Goal: Communication & Community: Answer question/provide support

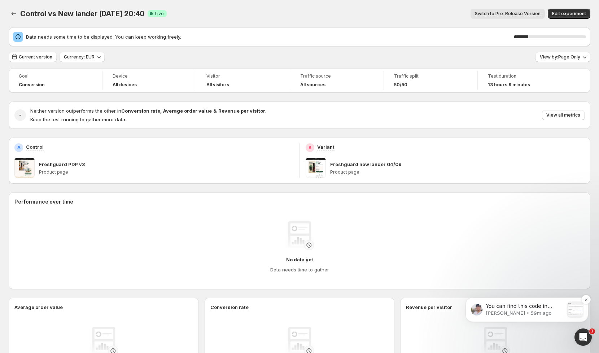
click at [539, 308] on p "You can find this code in Shopify Admin &gt; Settings &gt; Users &gt; Security …" at bounding box center [525, 306] width 78 height 7
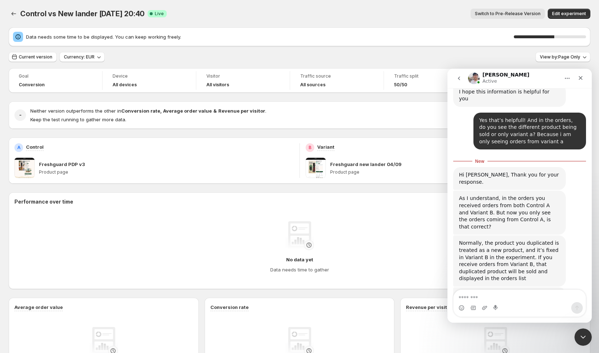
scroll to position [2672, 0]
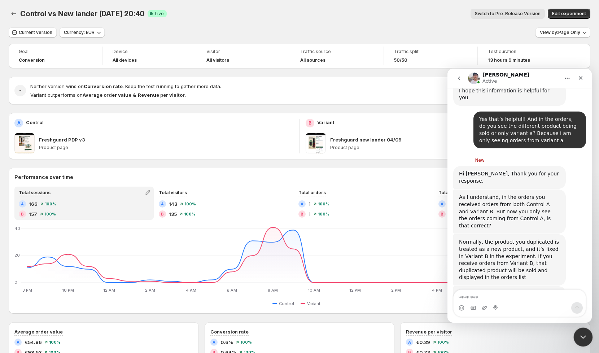
click at [579, 330] on div "Close Intercom Messenger" at bounding box center [582, 335] width 17 height 17
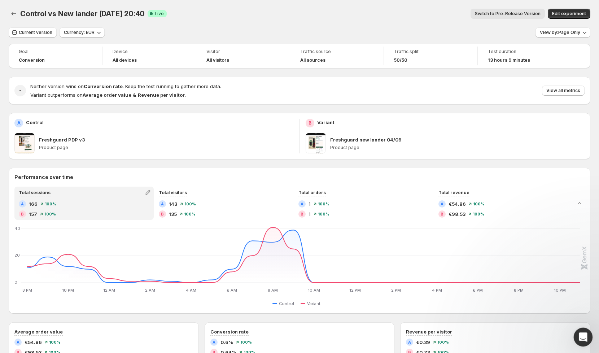
scroll to position [2112, 0]
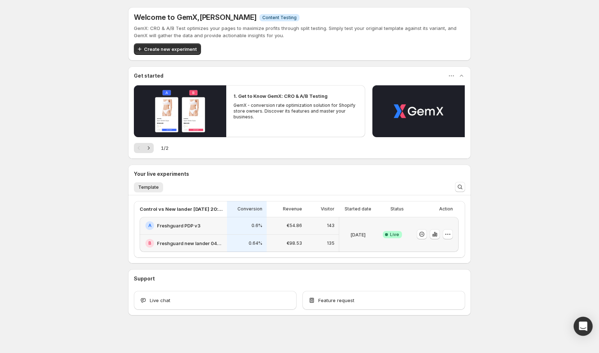
click at [580, 326] on icon "Open Intercom Messenger" at bounding box center [583, 326] width 8 height 9
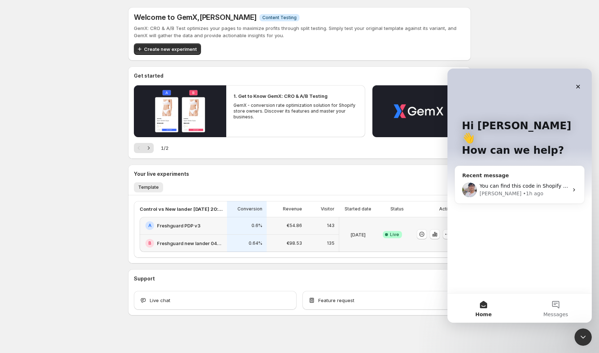
click at [503, 176] on div "You can find this code in Shopify Admin > Settings > Users > Security Let us kn…" at bounding box center [519, 189] width 129 height 27
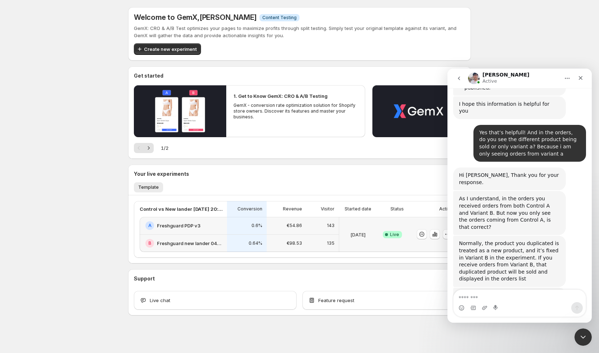
scroll to position [2660, 0]
click at [479, 300] on textarea "Message…" at bounding box center [520, 296] width 132 height 12
type textarea "****"
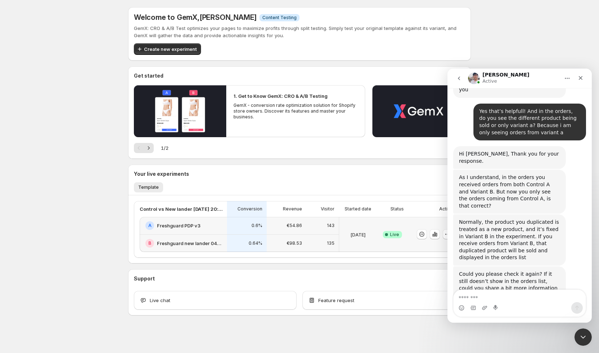
scroll to position [2682, 0]
type textarea "**********"
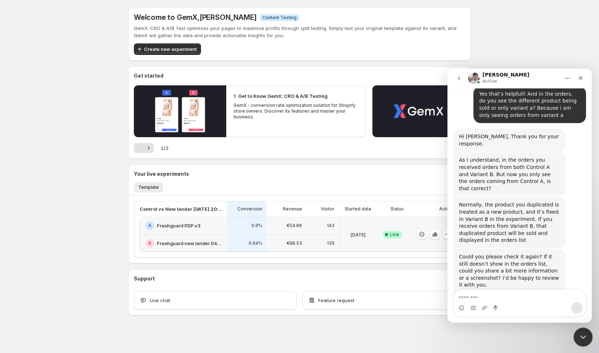
click at [584, 333] on icon "Close Intercom Messenger" at bounding box center [582, 336] width 9 height 9
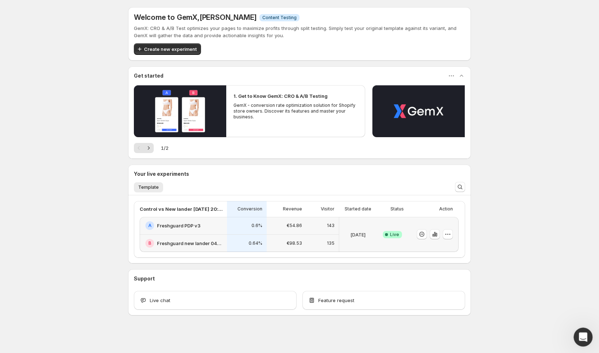
scroll to position [2217, 0]
click at [433, 234] on icon "button" at bounding box center [434, 234] width 7 height 7
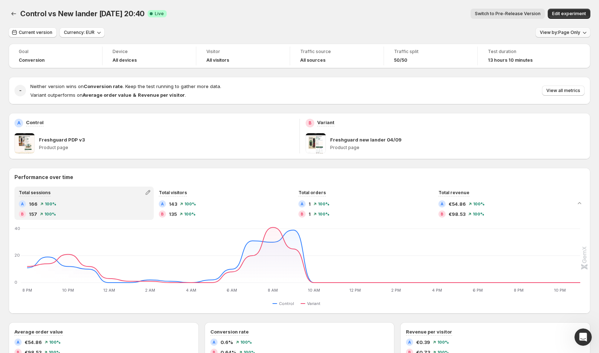
click at [561, 34] on span "View by: Page Only" at bounding box center [560, 33] width 40 height 6
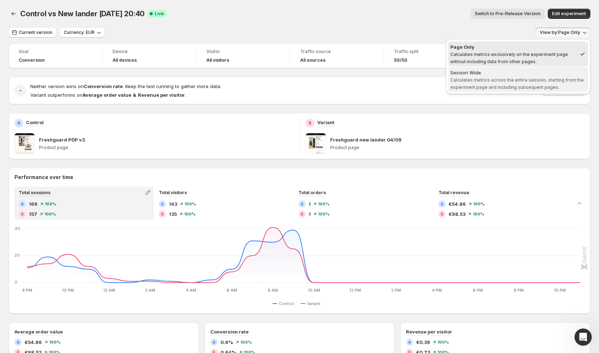
click at [532, 69] on div "Session Wide" at bounding box center [518, 72] width 136 height 7
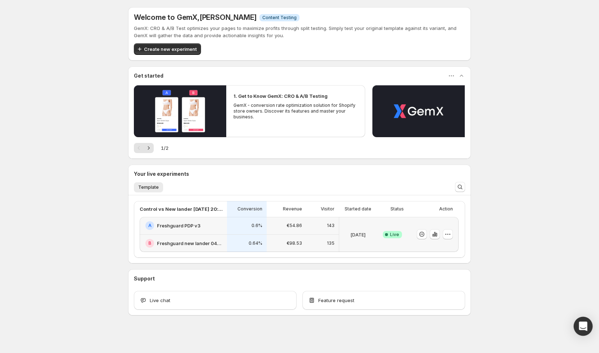
click at [581, 324] on icon "Open Intercom Messenger" at bounding box center [583, 326] width 8 height 9
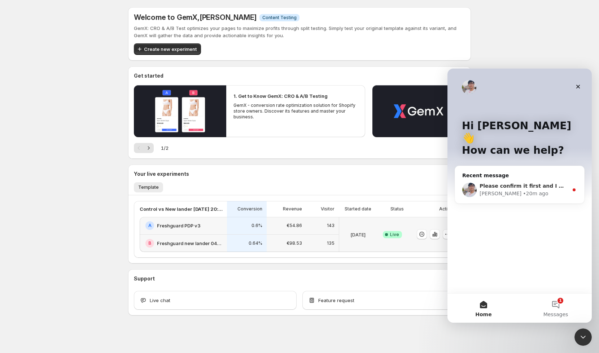
click at [505, 183] on span "Please confirm it first and I will log in to check it further." at bounding box center [561, 186] width 162 height 6
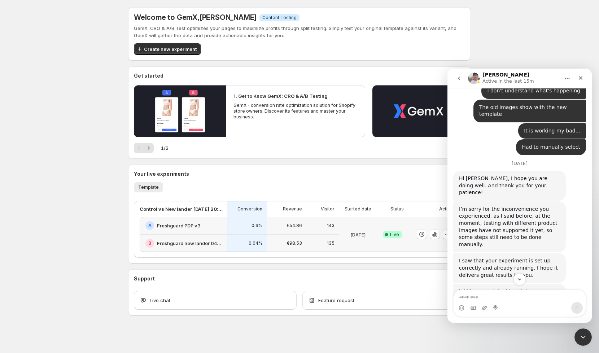
scroll to position [2743, 0]
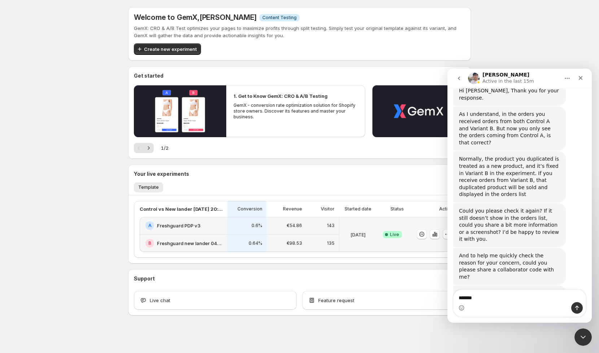
type textarea "********"
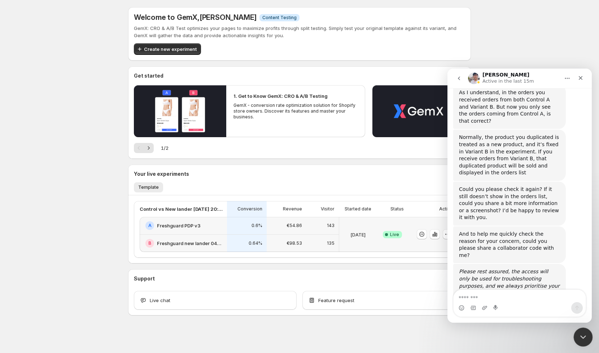
click at [587, 342] on div "Close Intercom Messenger" at bounding box center [582, 335] width 17 height 17
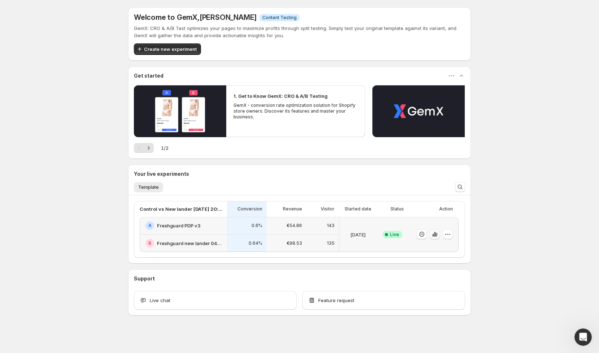
click at [433, 233] on icon "button" at bounding box center [434, 234] width 7 height 7
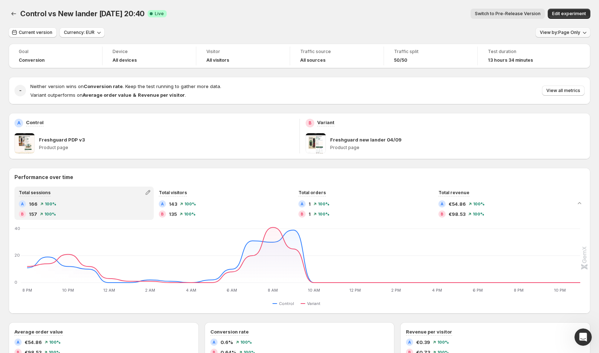
click at [563, 34] on span "View by: Page Only" at bounding box center [560, 33] width 40 height 6
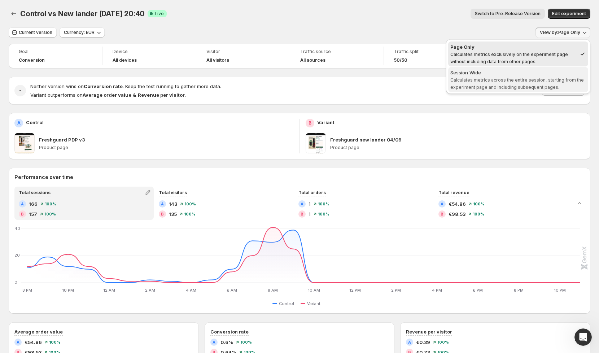
click at [523, 70] on div "Session Wide" at bounding box center [518, 72] width 136 height 7
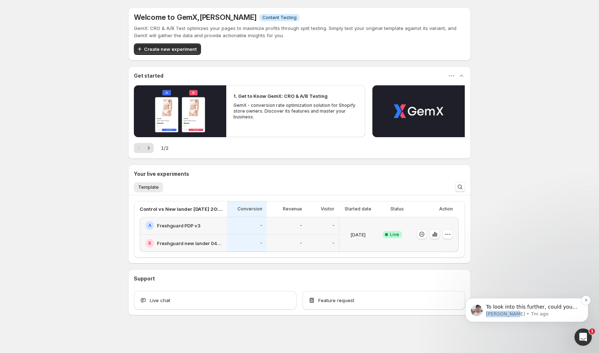
click at [513, 311] on p "[PERSON_NAME] • 7m ago" at bounding box center [532, 314] width 93 height 6
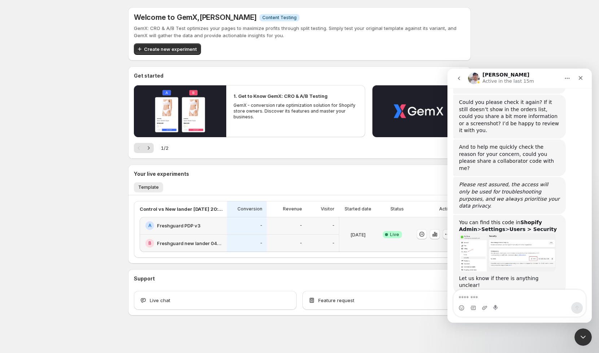
scroll to position [2852, 0]
type textarea "**********"
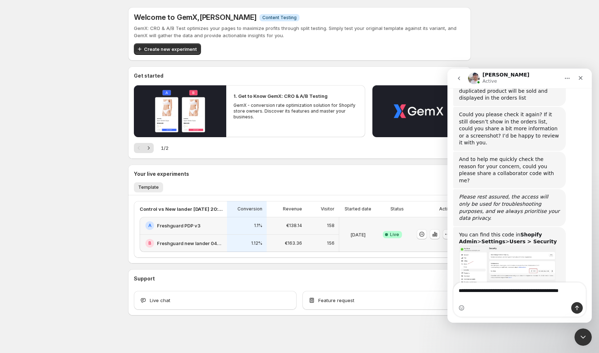
scroll to position [2848, 0]
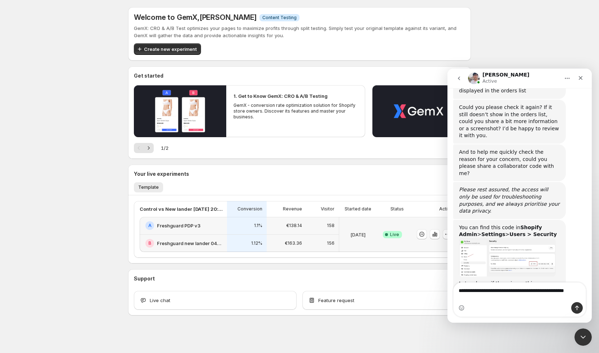
type textarea "**********"
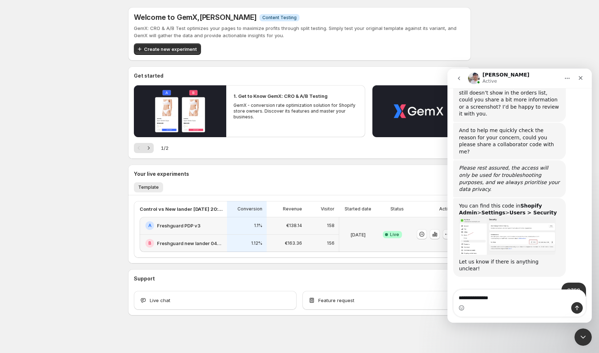
type textarea "**********"
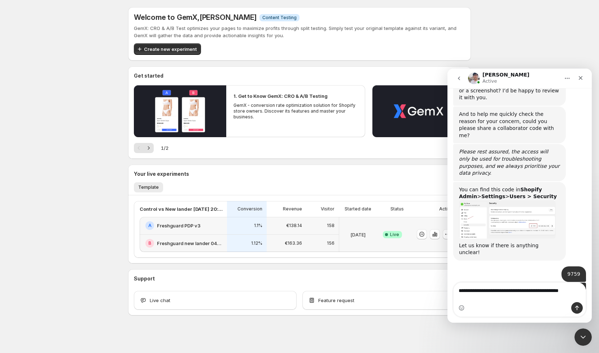
scroll to position [2893, 0]
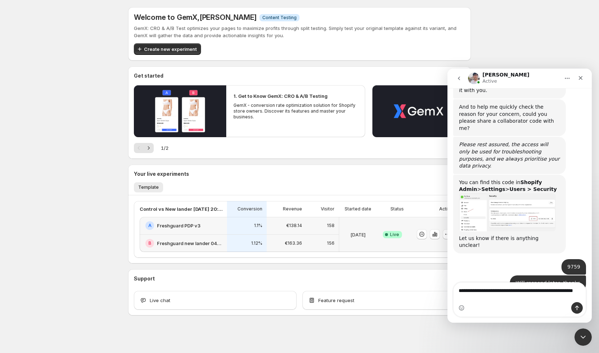
type textarea "**********"
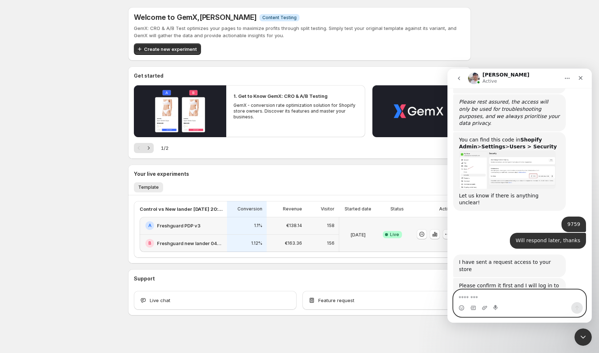
scroll to position [2938, 0]
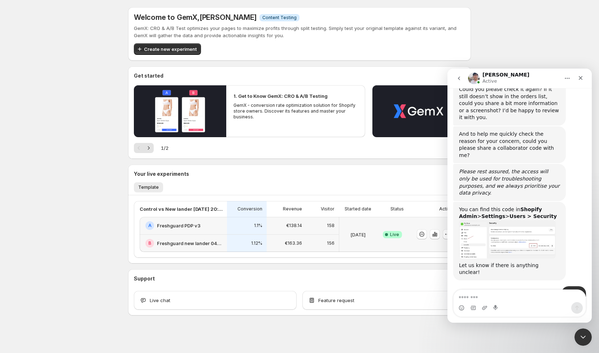
scroll to position [2918, 0]
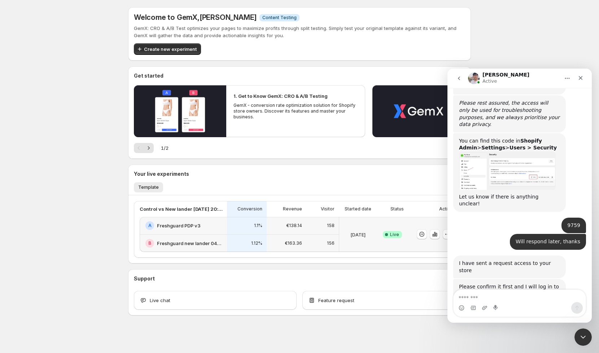
scroll to position [2938, 0]
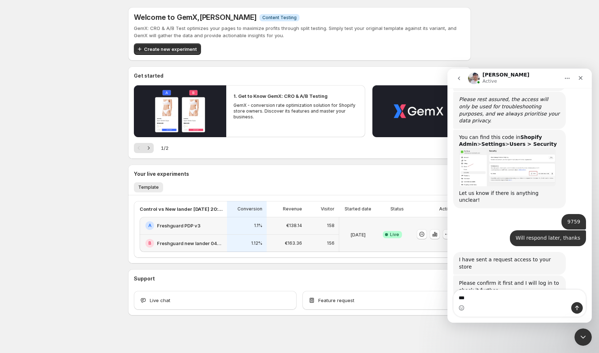
type textarea "****"
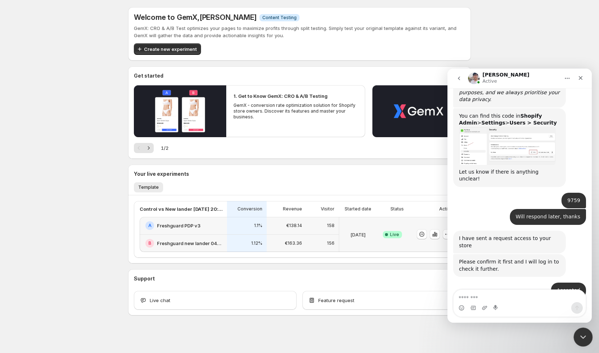
click at [580, 330] on div "Close Intercom Messenger" at bounding box center [582, 335] width 17 height 17
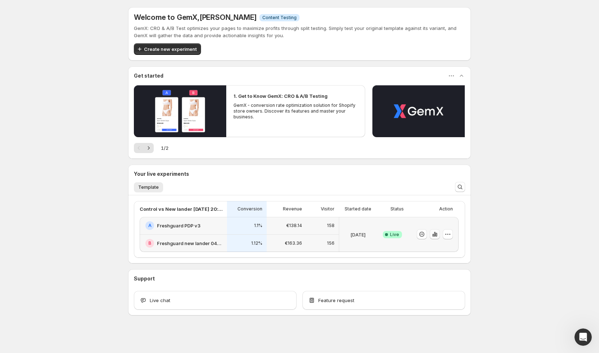
click at [435, 237] on icon "button" at bounding box center [434, 234] width 7 height 7
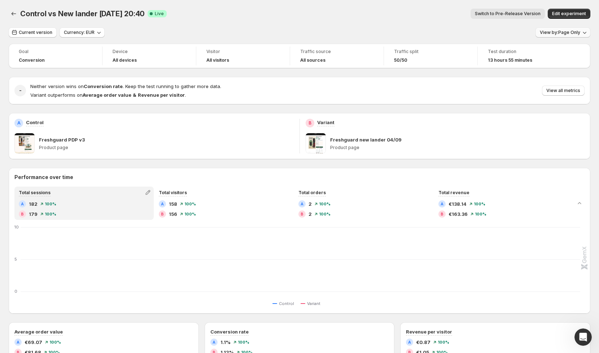
click at [561, 33] on span "View by: Page Only" at bounding box center [560, 33] width 40 height 6
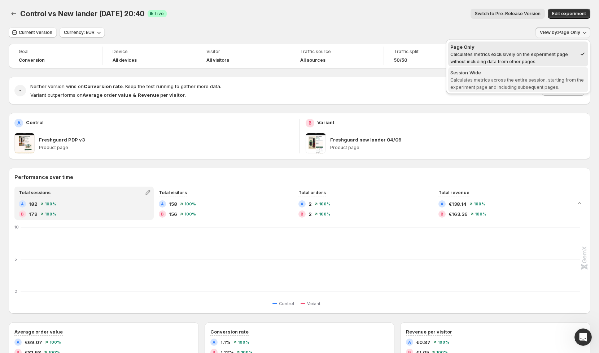
click at [520, 73] on div "Session Wide" at bounding box center [518, 72] width 136 height 7
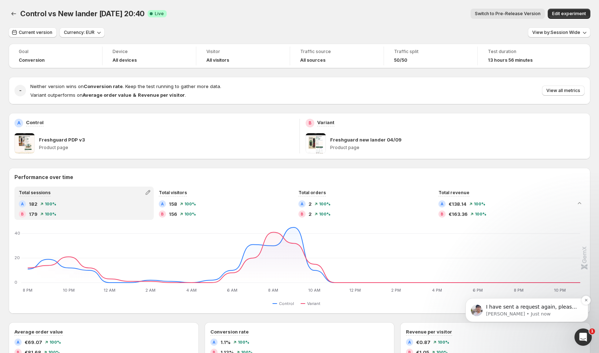
click at [507, 307] on p "I have sent a request again, please help me accept it" at bounding box center [532, 307] width 93 height 7
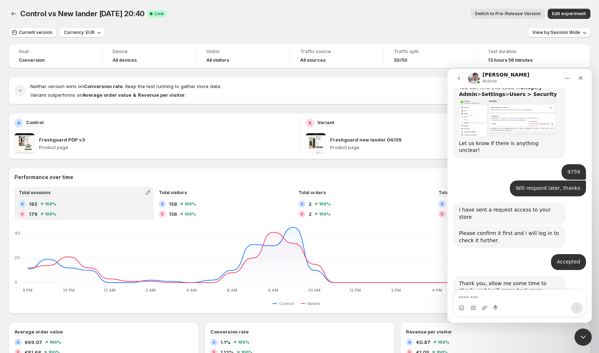
scroll to position [3000, 0]
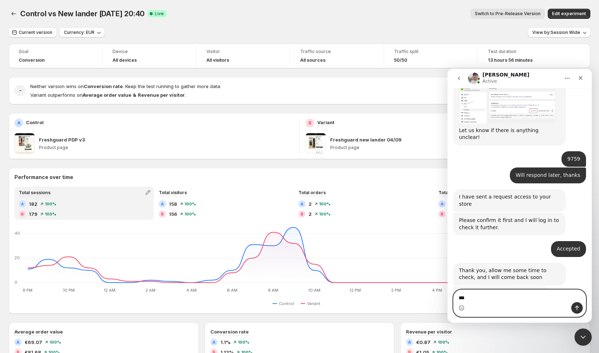
type textarea "****"
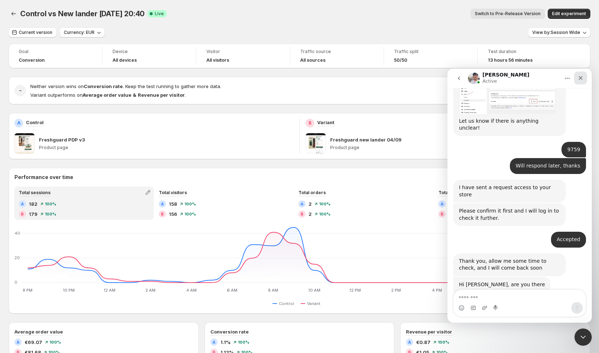
click at [580, 80] on icon "Close" at bounding box center [581, 78] width 6 height 6
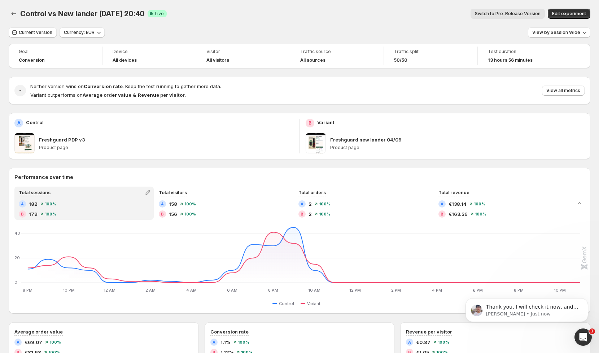
scroll to position [0, 0]
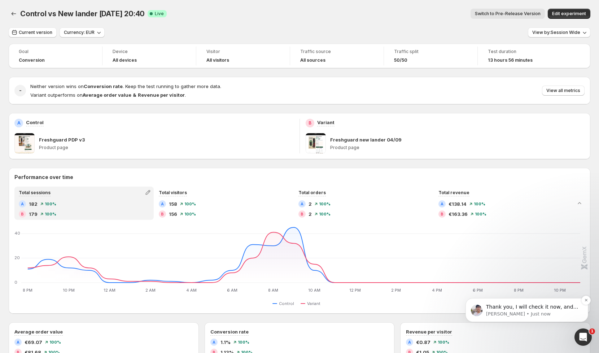
click at [522, 307] on p "Thank you, I will check it now, and will let you know soon" at bounding box center [532, 307] width 93 height 7
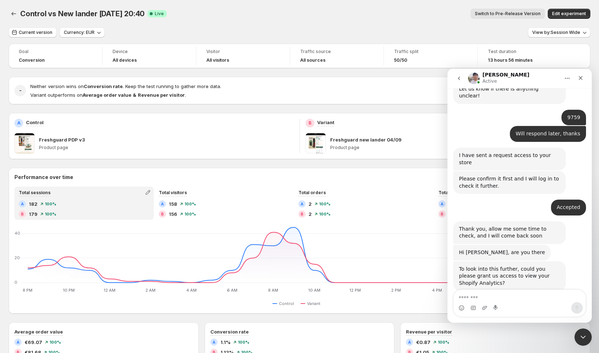
scroll to position [3050, 0]
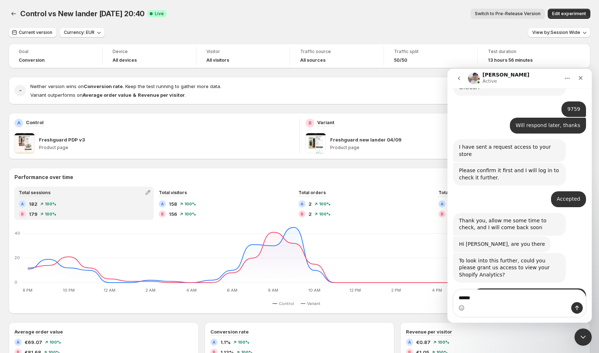
type textarea "*******"
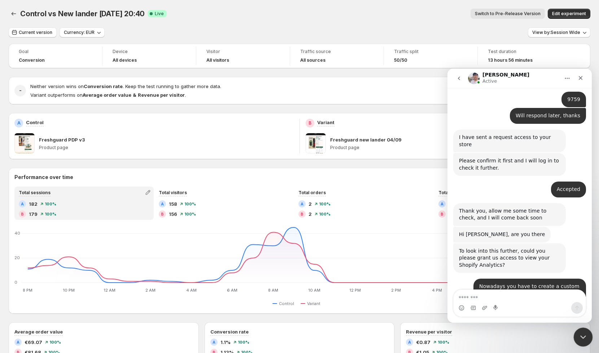
click at [585, 335] on icon "Close Intercom Messenger" at bounding box center [582, 336] width 9 height 9
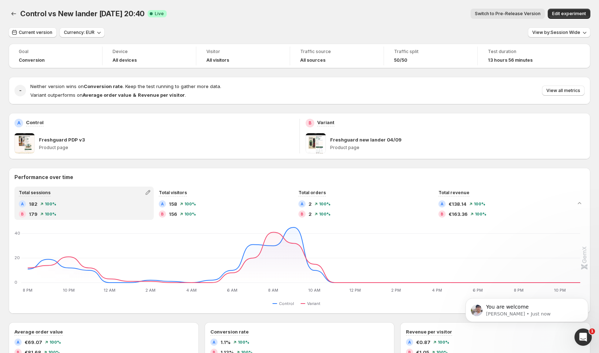
scroll to position [0, 0]
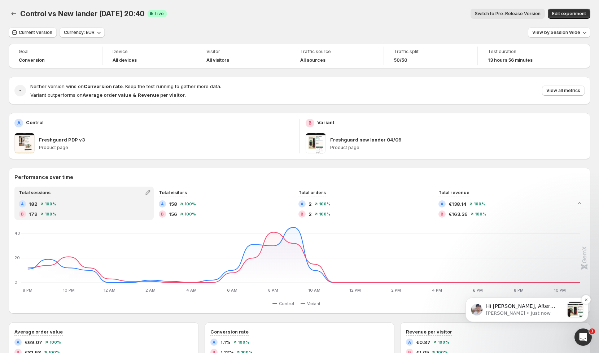
click at [512, 311] on p "Antony • Just now" at bounding box center [525, 313] width 78 height 6
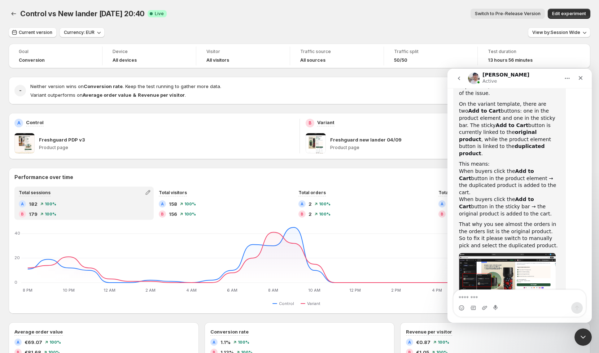
scroll to position [3515, 0]
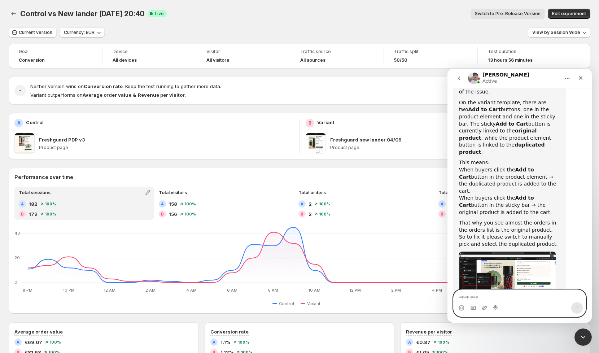
click at [496, 300] on textarea "Message…" at bounding box center [520, 296] width 132 height 12
type textarea "**********"
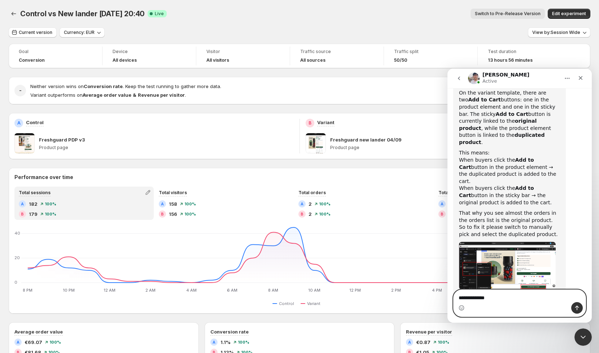
type textarea "**********"
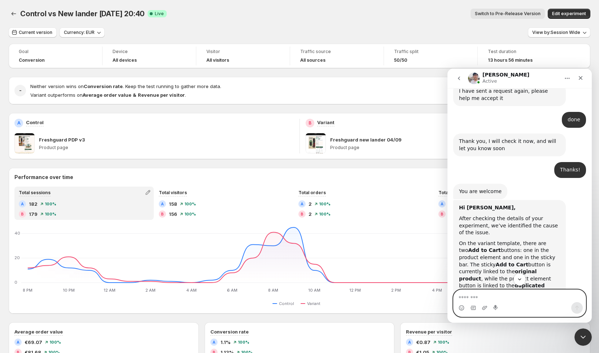
scroll to position [3371, 0]
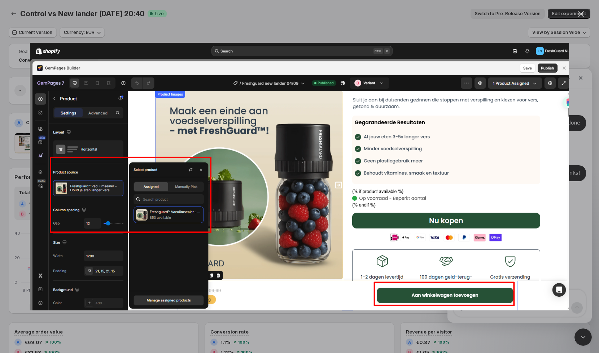
click at [459, 195] on img "Close" at bounding box center [299, 176] width 539 height 267
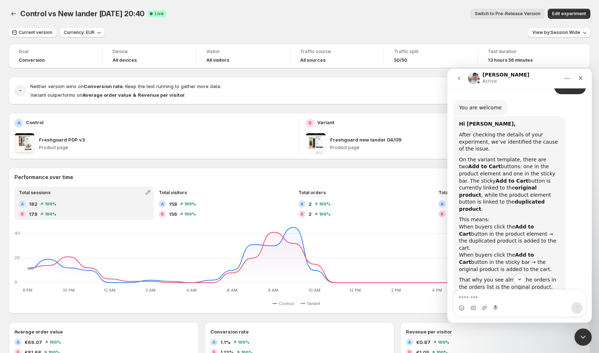
scroll to position [3461, 0]
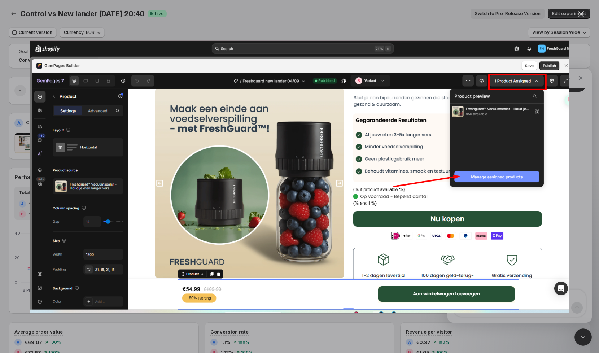
scroll to position [0, 0]
click at [542, 207] on img "Close" at bounding box center [299, 176] width 539 height 273
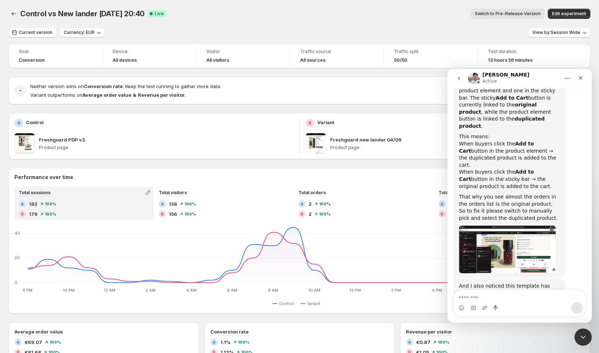
scroll to position [3549, 0]
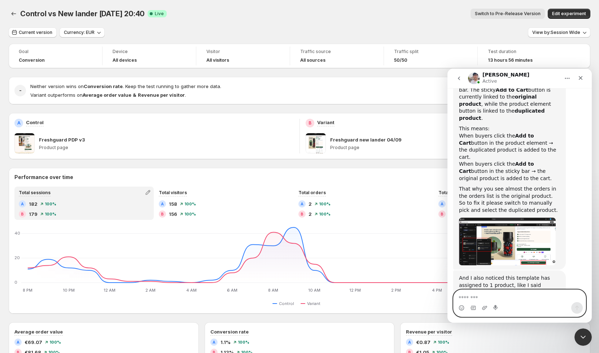
click at [496, 298] on textarea "Message…" at bounding box center [520, 296] width 132 height 12
type textarea "****"
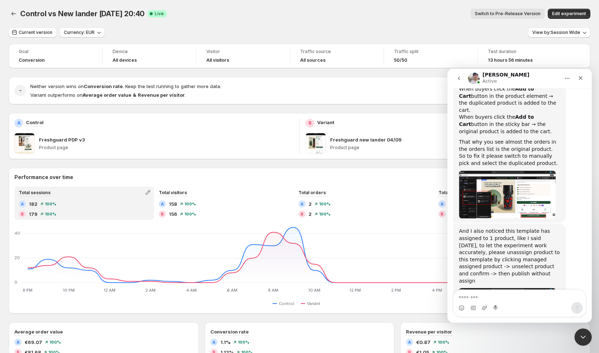
scroll to position [3598, 0]
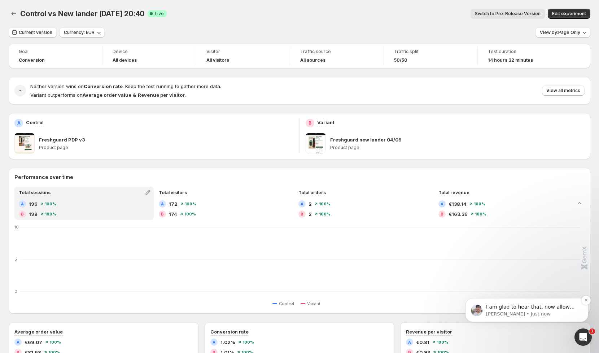
click at [536, 311] on p "[PERSON_NAME] • Just now" at bounding box center [532, 314] width 93 height 6
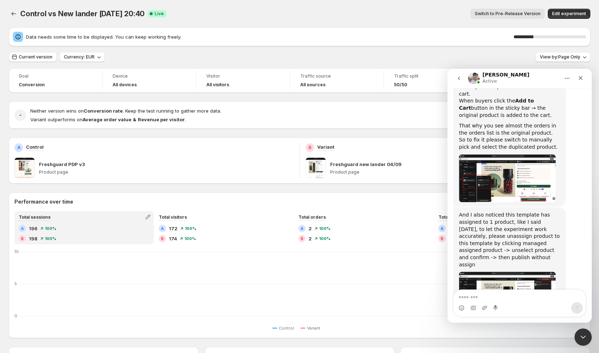
scroll to position [3611, 0]
click at [503, 300] on textarea "Message…" at bounding box center [520, 296] width 132 height 12
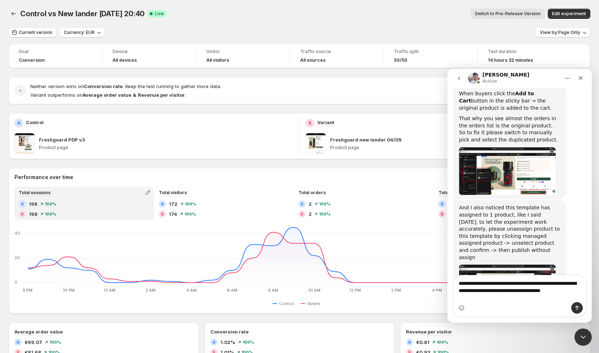
scroll to position [3626, 0]
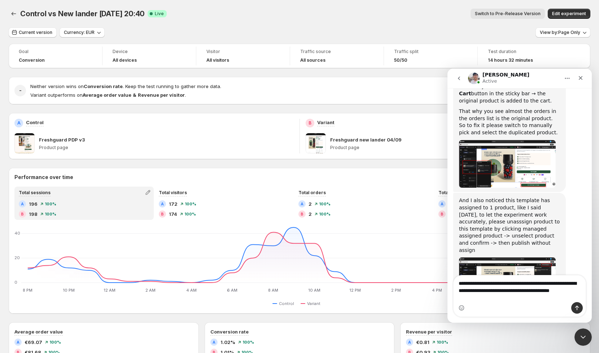
type textarea "**********"
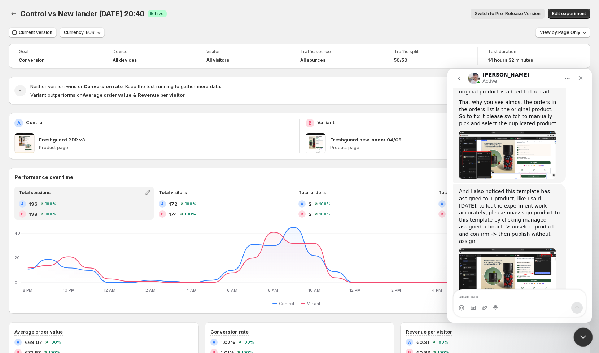
click at [582, 332] on icon "Close Intercom Messenger" at bounding box center [582, 336] width 9 height 9
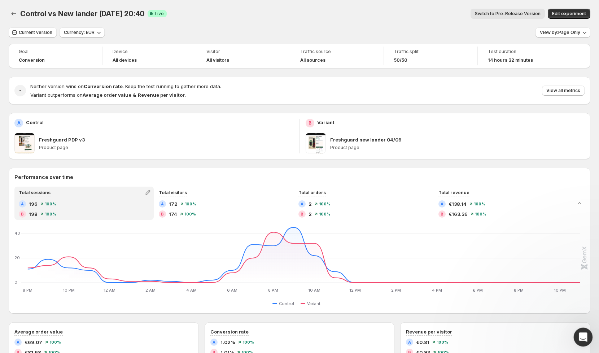
scroll to position [0, 0]
click at [551, 35] on span "View by: Page Only" at bounding box center [560, 33] width 40 height 6
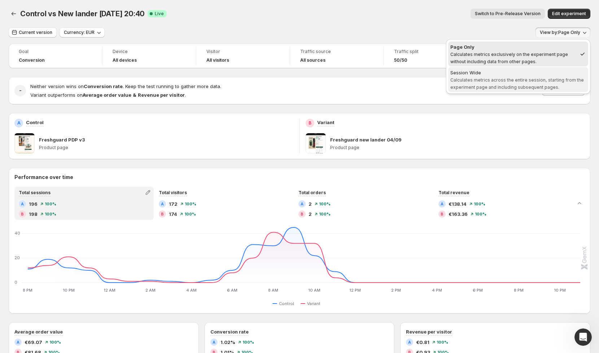
click at [508, 75] on div "Session Wide" at bounding box center [518, 72] width 136 height 7
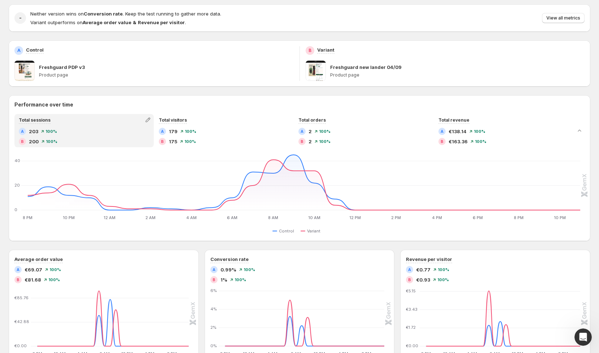
scroll to position [96, 0]
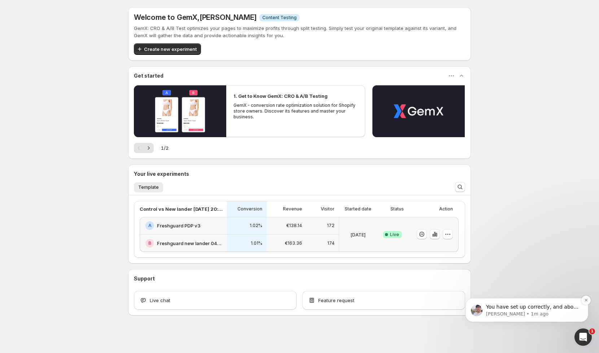
click at [511, 311] on p "[PERSON_NAME] • 1m ago" at bounding box center [532, 314] width 93 height 6
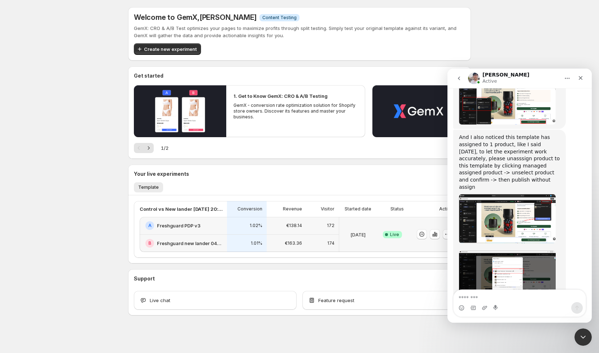
scroll to position [3689, 0]
type textarea "**"
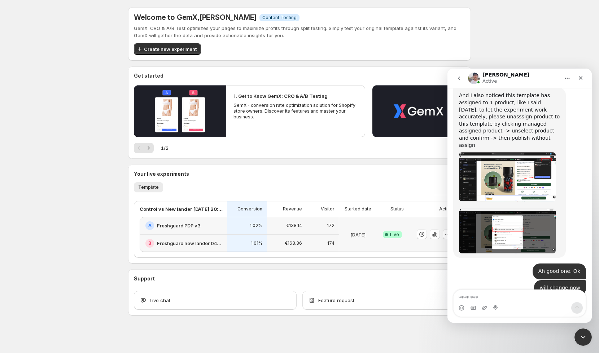
scroll to position [3731, 0]
click at [581, 338] on icon "Close Intercom Messenger" at bounding box center [582, 336] width 9 height 9
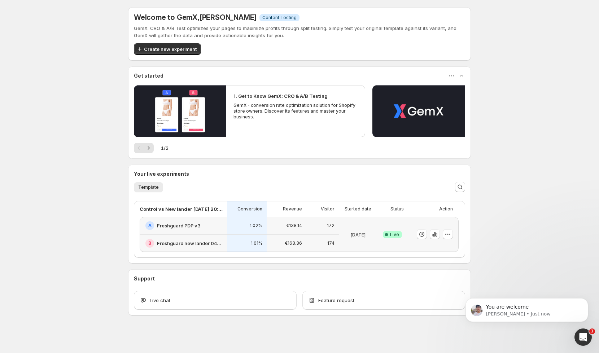
scroll to position [0, 0]
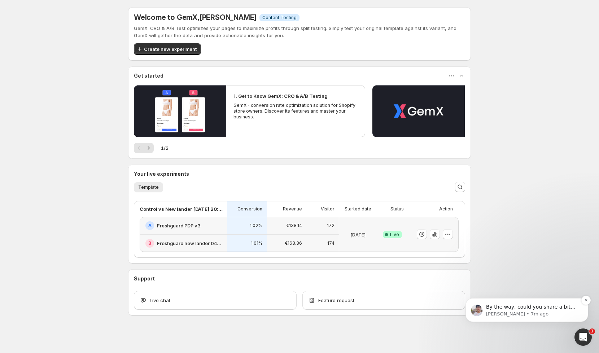
click at [509, 307] on p "By the way, could you share a bit more information about your store? What is th…" at bounding box center [532, 307] width 93 height 7
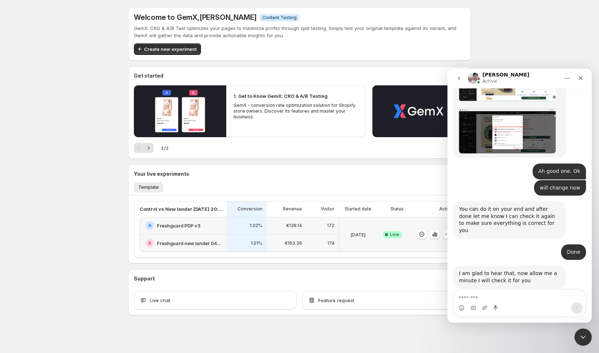
scroll to position [3841, 0]
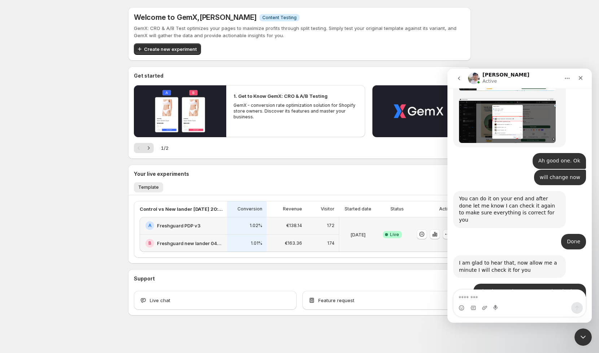
click at [485, 296] on textarea "Message…" at bounding box center [520, 296] width 132 height 12
paste textarea "**********"
type textarea "**********"
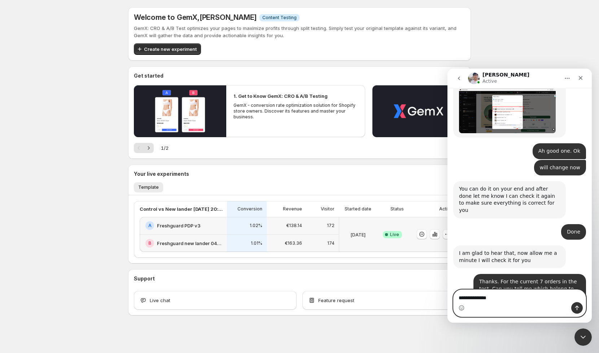
type textarea "**********"
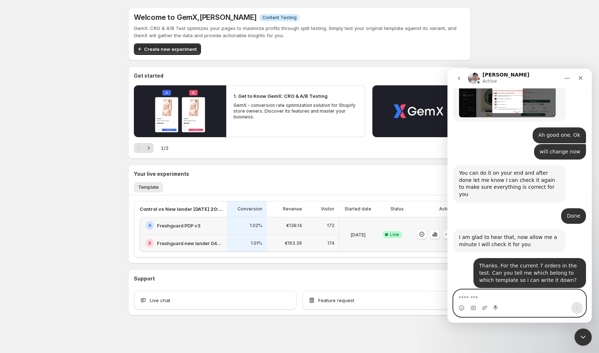
scroll to position [3867, 0]
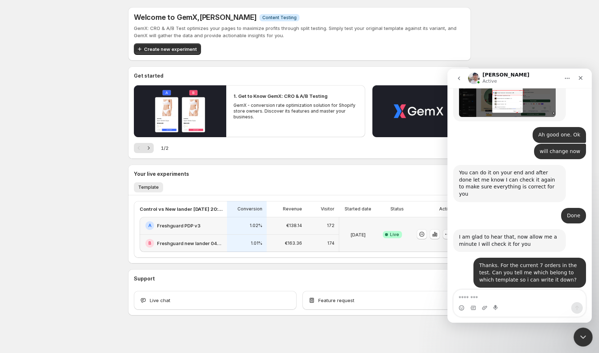
click at [584, 330] on div "Close Intercom Messenger" at bounding box center [582, 335] width 17 height 17
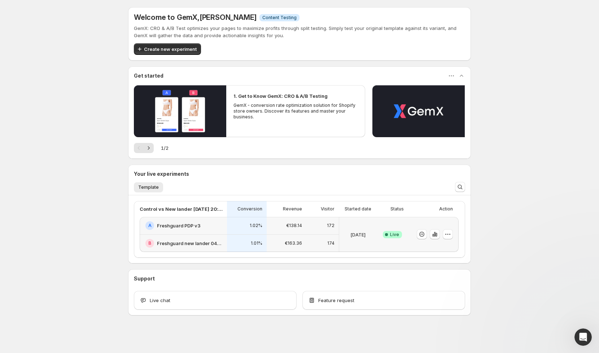
scroll to position [0, 0]
click at [434, 233] on icon "button" at bounding box center [434, 234] width 7 height 7
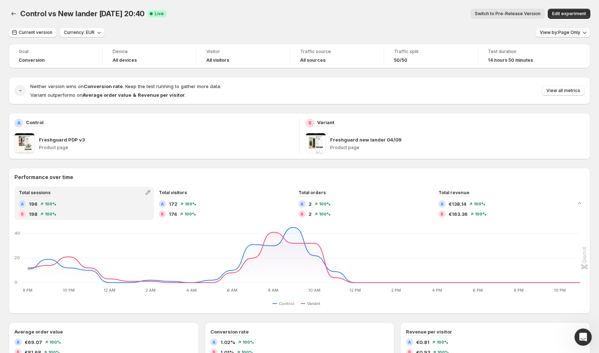
click at [563, 34] on span "View by: Page Only" at bounding box center [560, 33] width 40 height 6
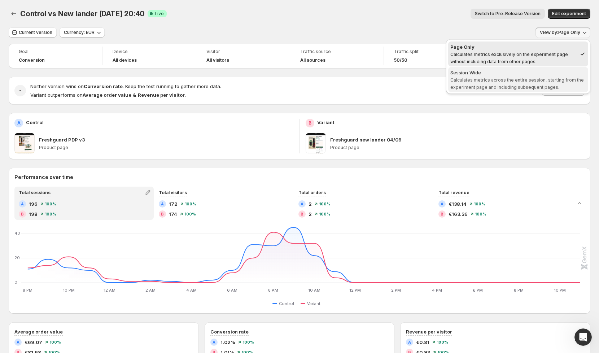
click at [507, 76] on span "Session Wide Calculates metrics across the entire session, starting from the ex…" at bounding box center [518, 79] width 136 height 21
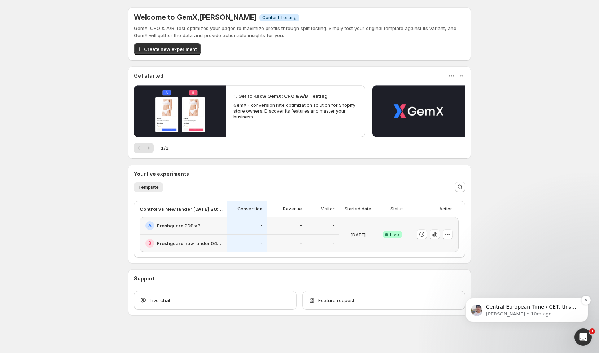
click at [509, 312] on p "[PERSON_NAME] • 10m ago" at bounding box center [532, 314] width 93 height 6
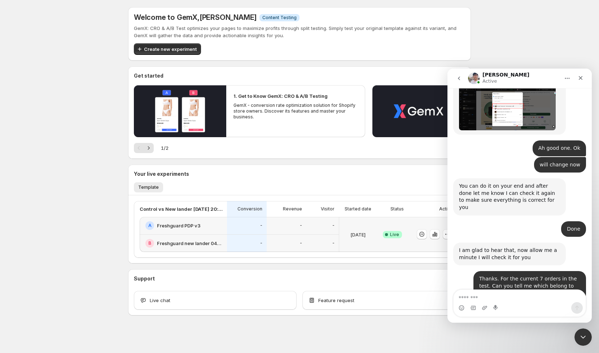
scroll to position [3924, 0]
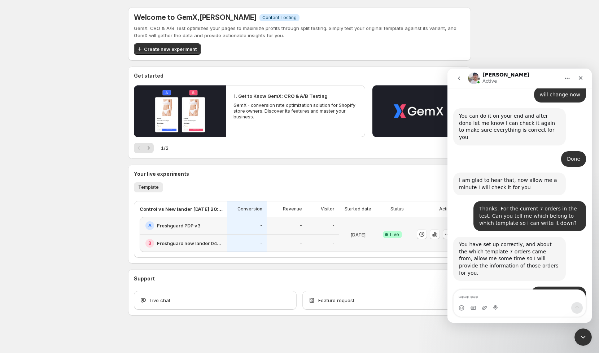
drag, startPoint x: 515, startPoint y: 237, endPoint x: 458, endPoint y: 233, distance: 56.8
copy div "Central European Time / CET, this means UTC+1, is that correct?"
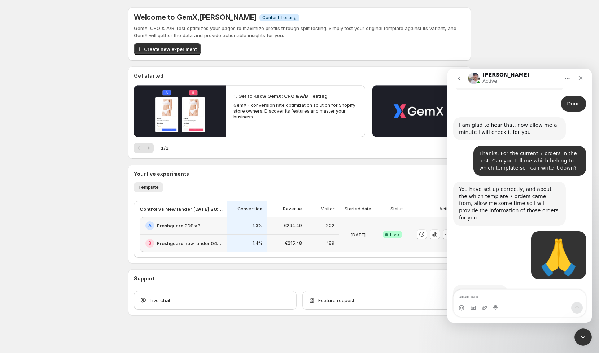
scroll to position [3980, 0]
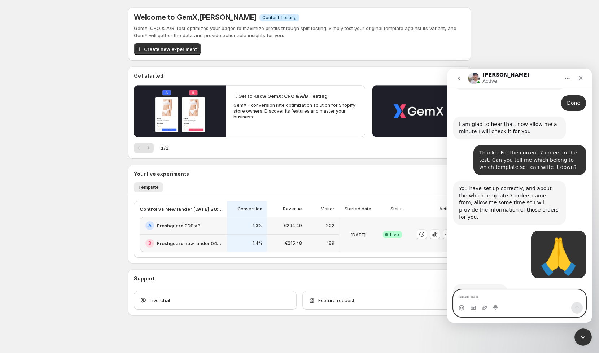
click at [497, 295] on textarea "Message…" at bounding box center [520, 296] width 132 height 12
type textarea "**********"
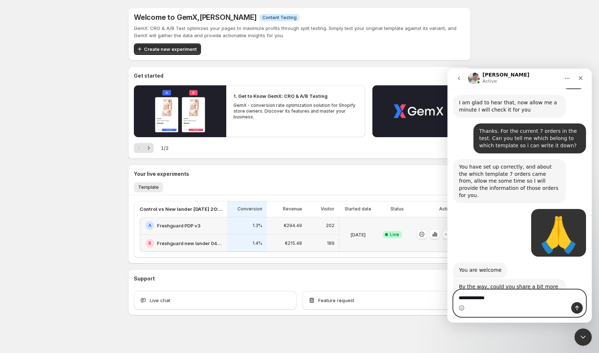
type textarea "**********"
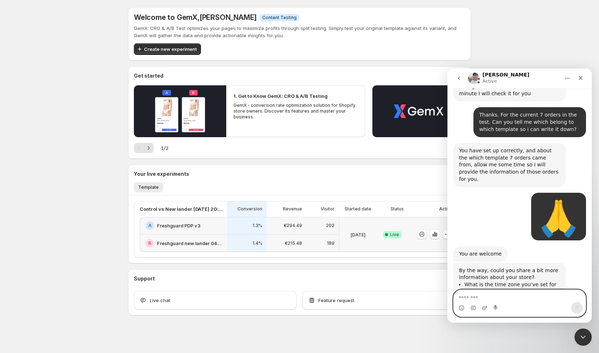
click at [481, 293] on textarea "Message…" at bounding box center [520, 296] width 132 height 12
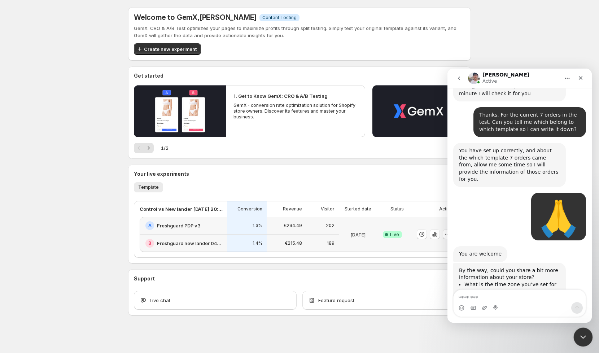
click at [581, 336] on icon "Close Intercom Messenger" at bounding box center [582, 336] width 9 height 9
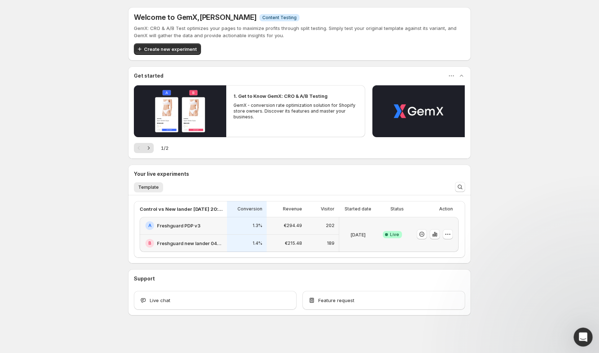
scroll to position [3100, 0]
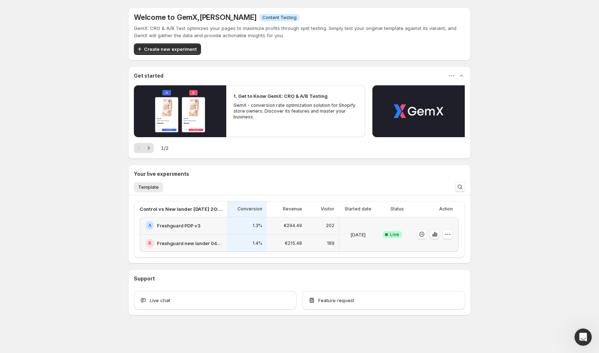
click at [439, 235] on button "button" at bounding box center [435, 234] width 10 height 10
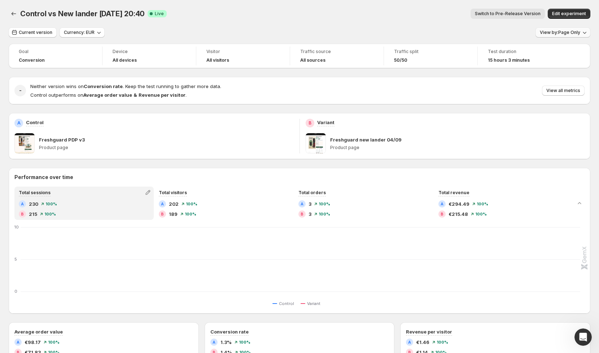
click at [564, 32] on span "View by: Page Only" at bounding box center [560, 33] width 40 height 6
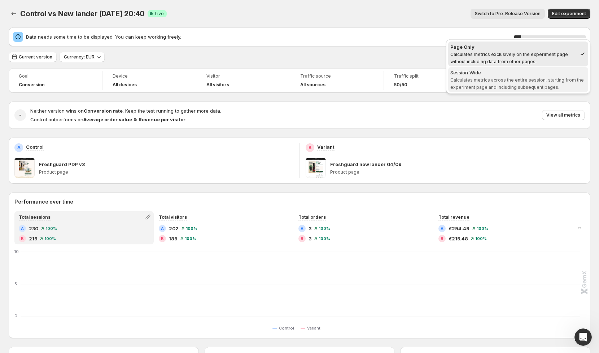
click at [517, 76] on span "Session Wide Calculates metrics across the entire session, starting from the ex…" at bounding box center [518, 79] width 136 height 21
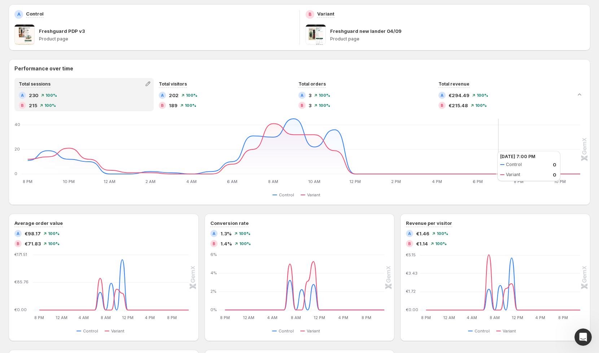
scroll to position [124, 0]
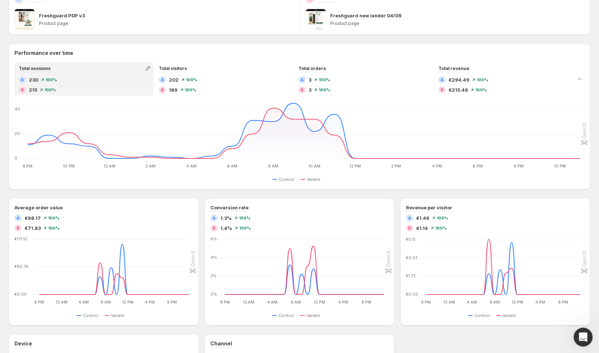
click at [587, 337] on div "Open Intercom Messenger" at bounding box center [582, 336] width 24 height 24
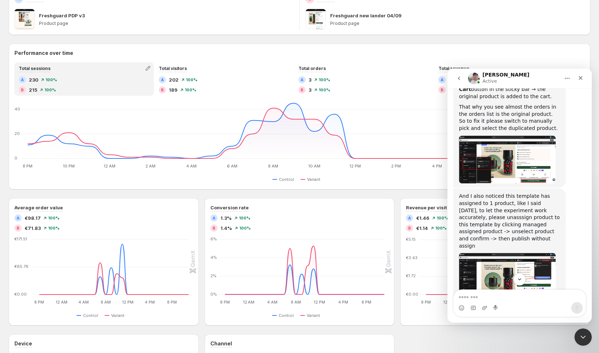
scroll to position [4038, 0]
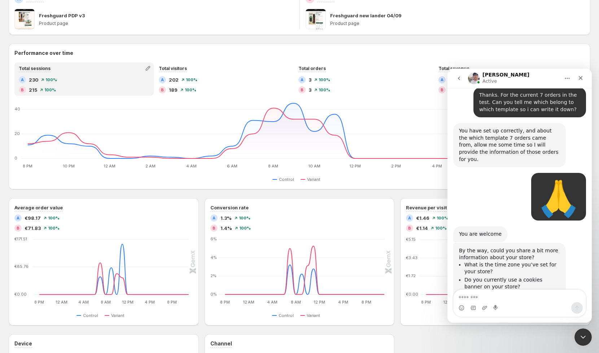
click at [480, 298] on textarea "Message…" at bounding box center [520, 296] width 132 height 12
type textarea "**********"
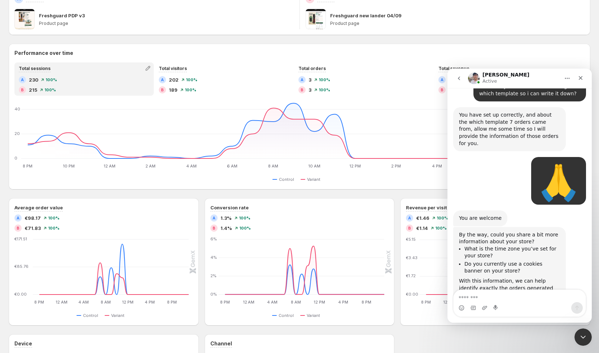
scroll to position [4055, 0]
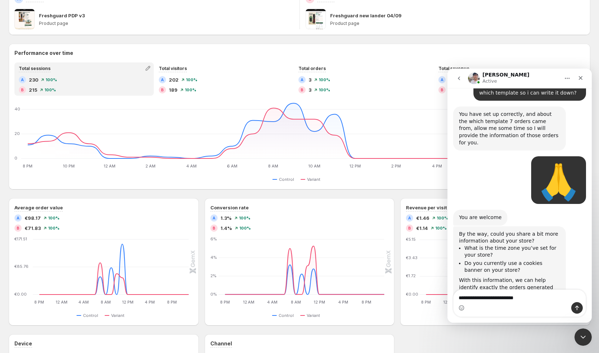
type textarea "**********"
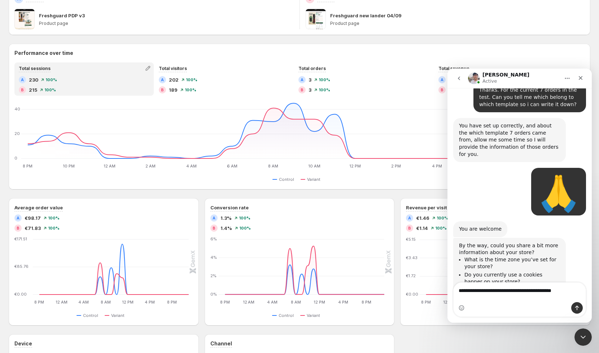
scroll to position [4051, 0]
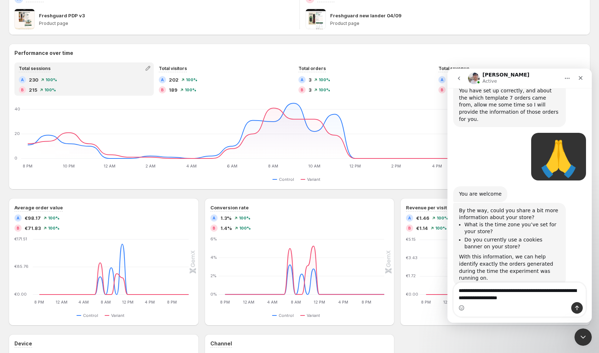
type textarea "**********"
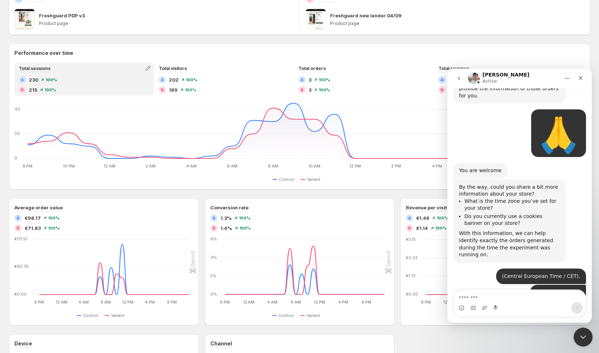
click at [581, 337] on icon "Close Intercom Messenger" at bounding box center [582, 336] width 9 height 9
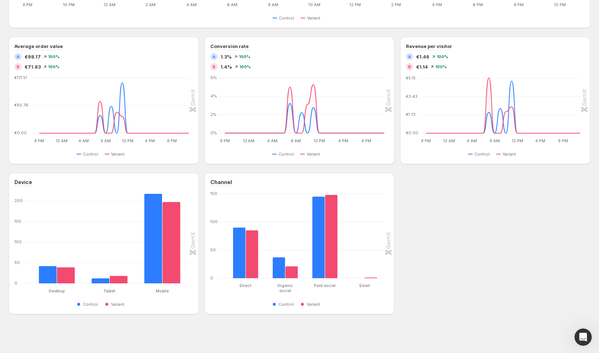
scroll to position [0, 0]
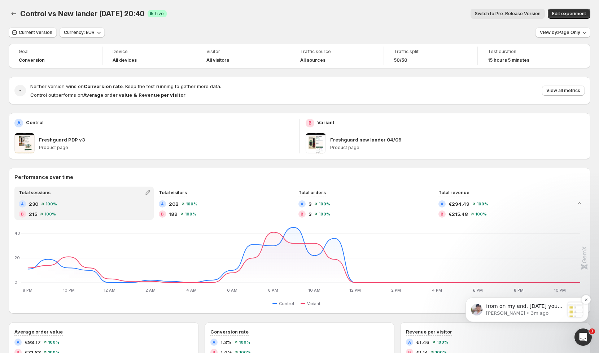
click at [521, 309] on p "from on my end, [DATE] you got totally 9 orders, do you want me check all 9 ord…" at bounding box center [525, 306] width 78 height 7
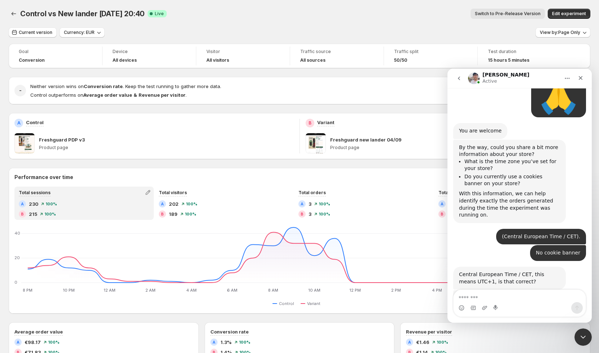
scroll to position [4141, 0]
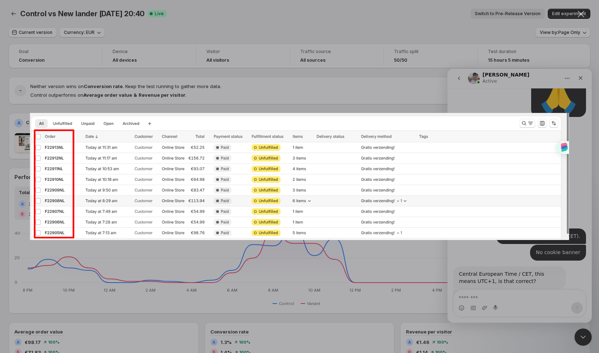
click at [498, 295] on div "Intercom messenger" at bounding box center [299, 176] width 599 height 353
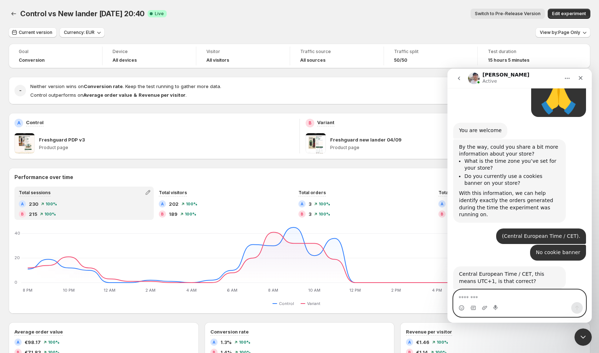
click at [491, 297] on textarea "Message…" at bounding box center [520, 296] width 132 height 12
type textarea "**********"
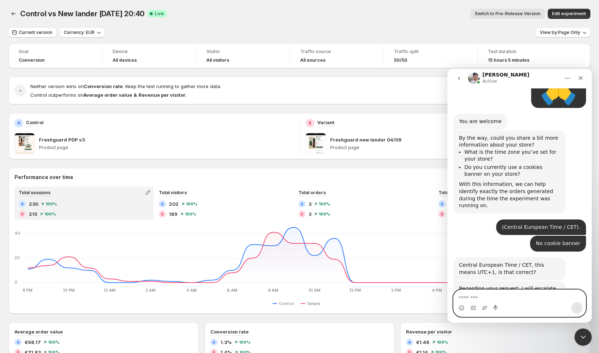
scroll to position [4151, 0]
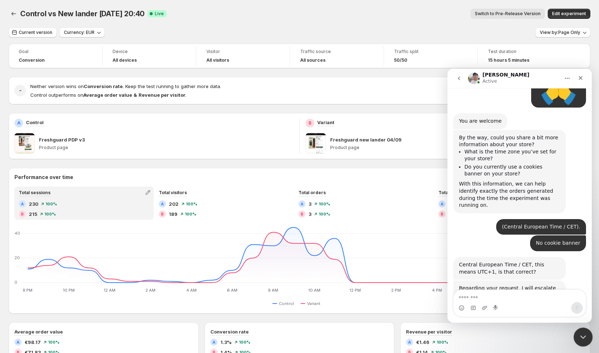
click at [584, 331] on div "Close Intercom Messenger" at bounding box center [582, 335] width 17 height 17
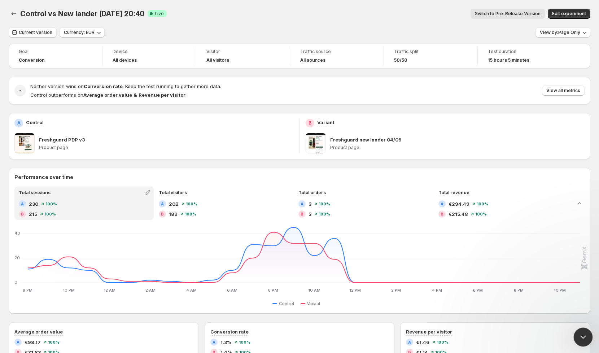
scroll to position [0, 0]
